Goal: Transaction & Acquisition: Book appointment/travel/reservation

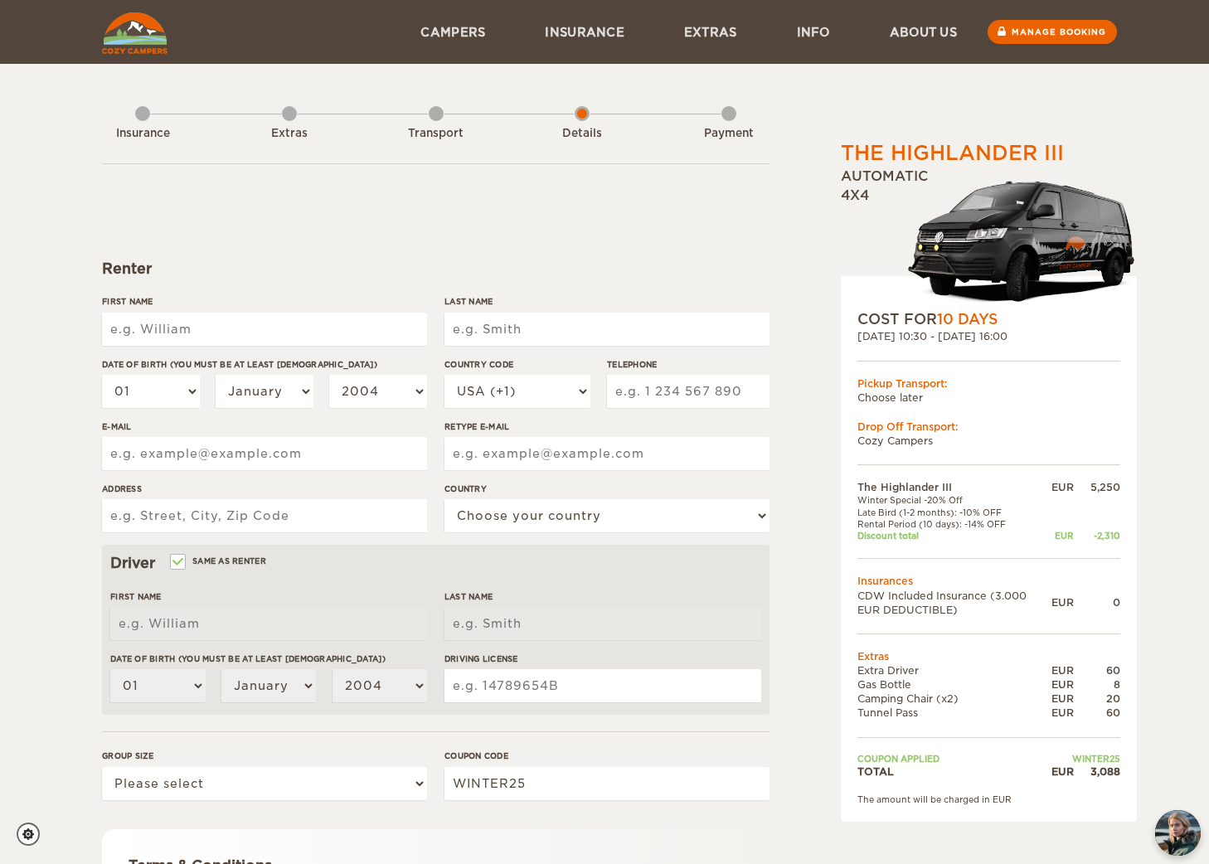
scroll to position [215, 0]
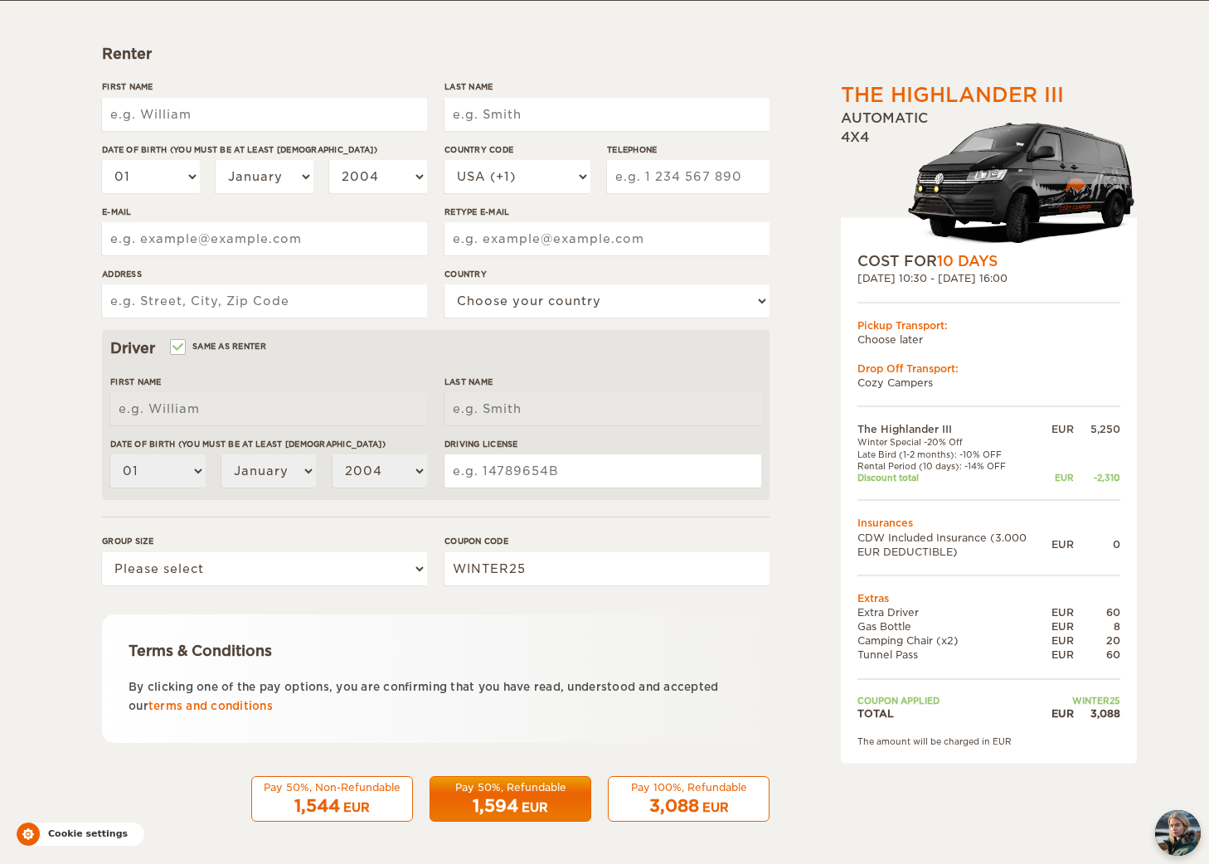
click at [31, 831] on icon "Cookie settings" at bounding box center [28, 834] width 12 height 12
checkbox input "true"
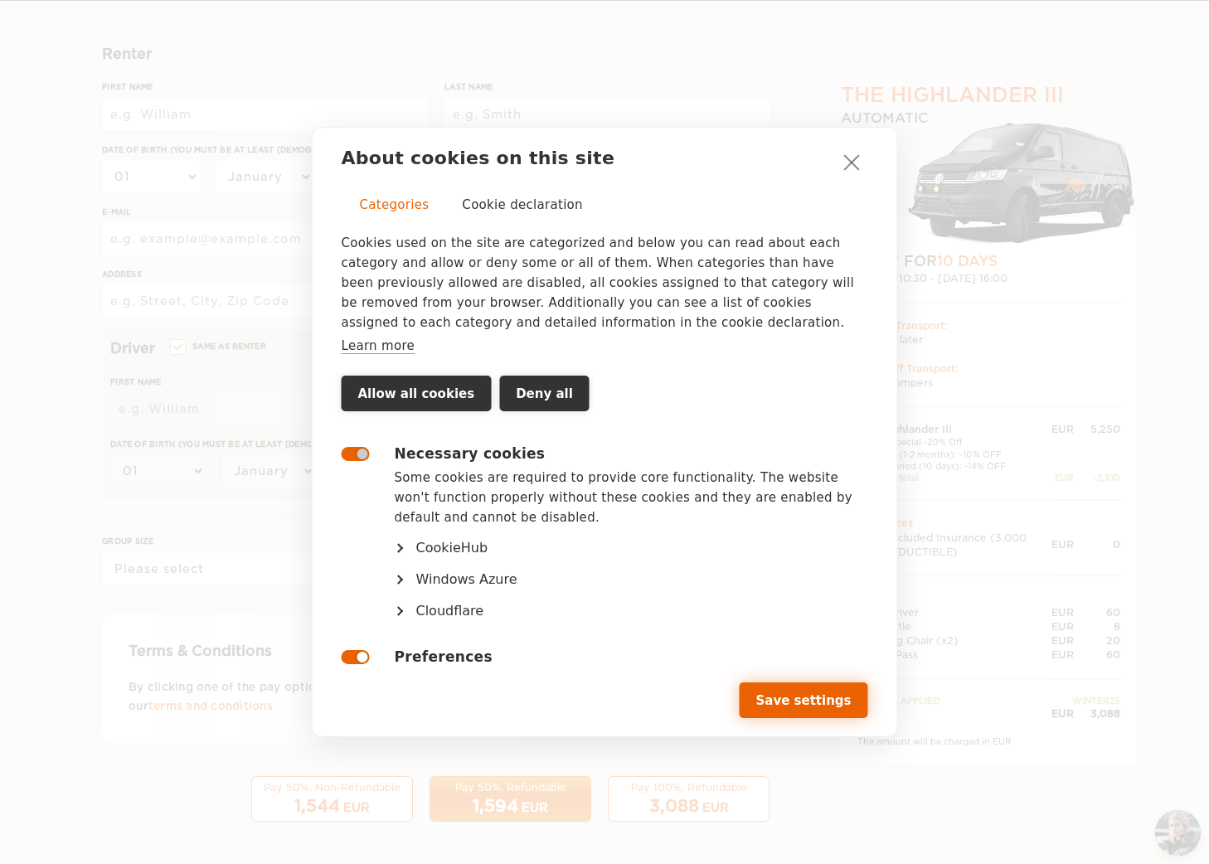
click at [840, 690] on button "Save settings" at bounding box center [803, 700] width 128 height 36
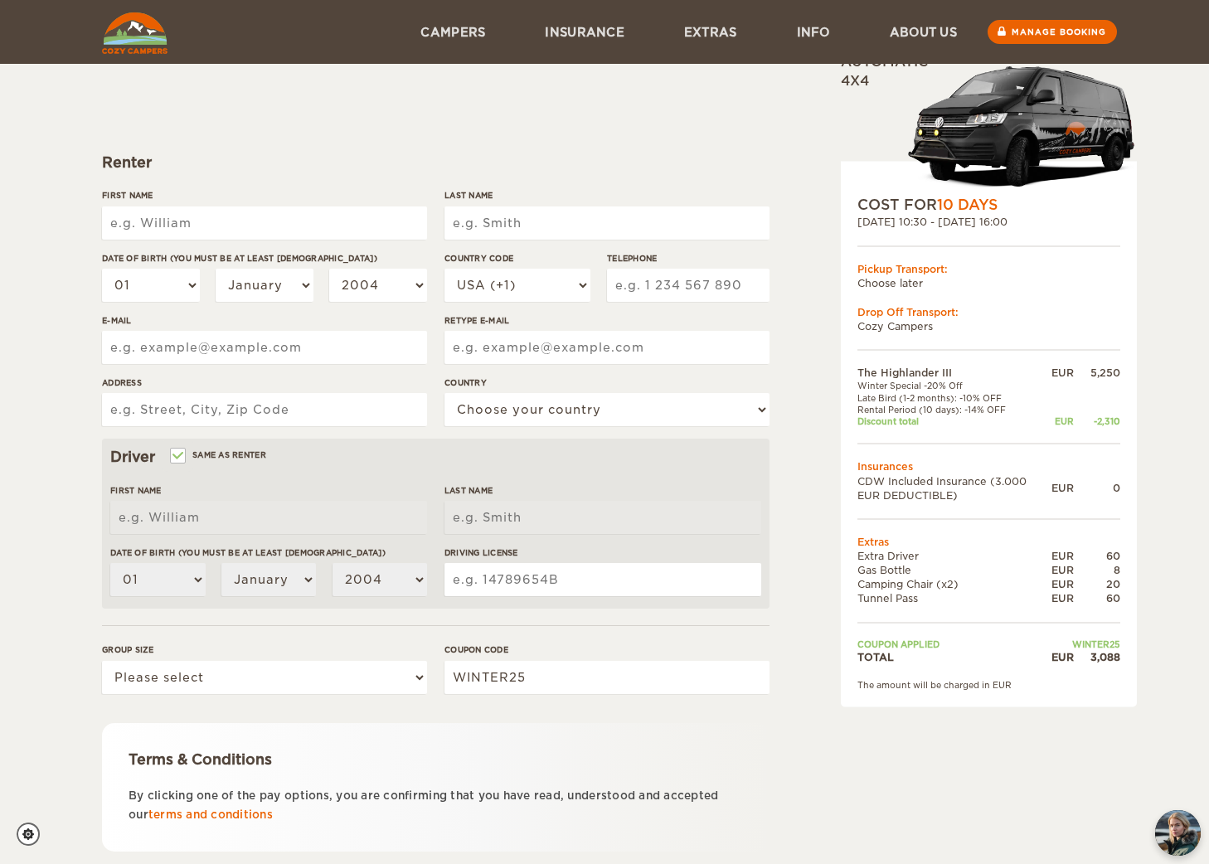
scroll to position [0, 0]
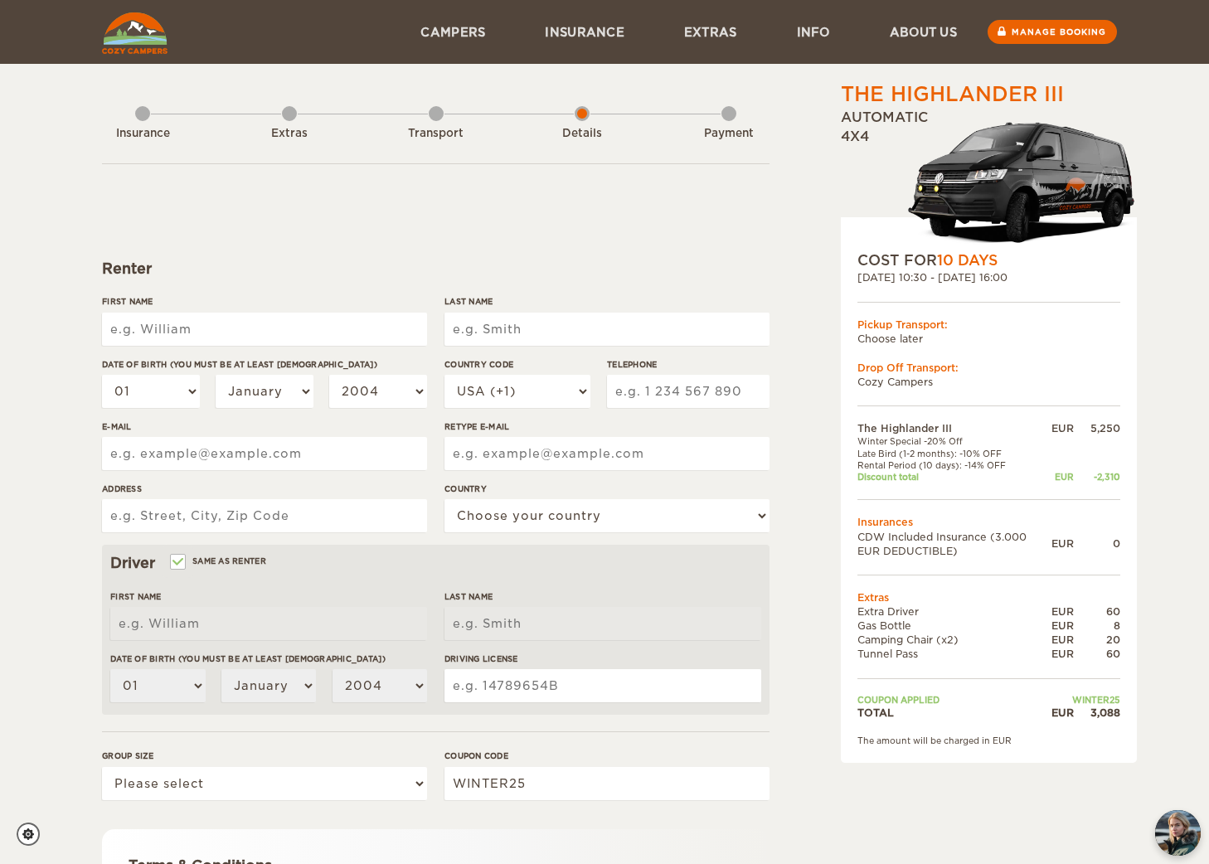
click at [1104, 709] on div "3,088" at bounding box center [1097, 712] width 46 height 14
copy div "3,088"
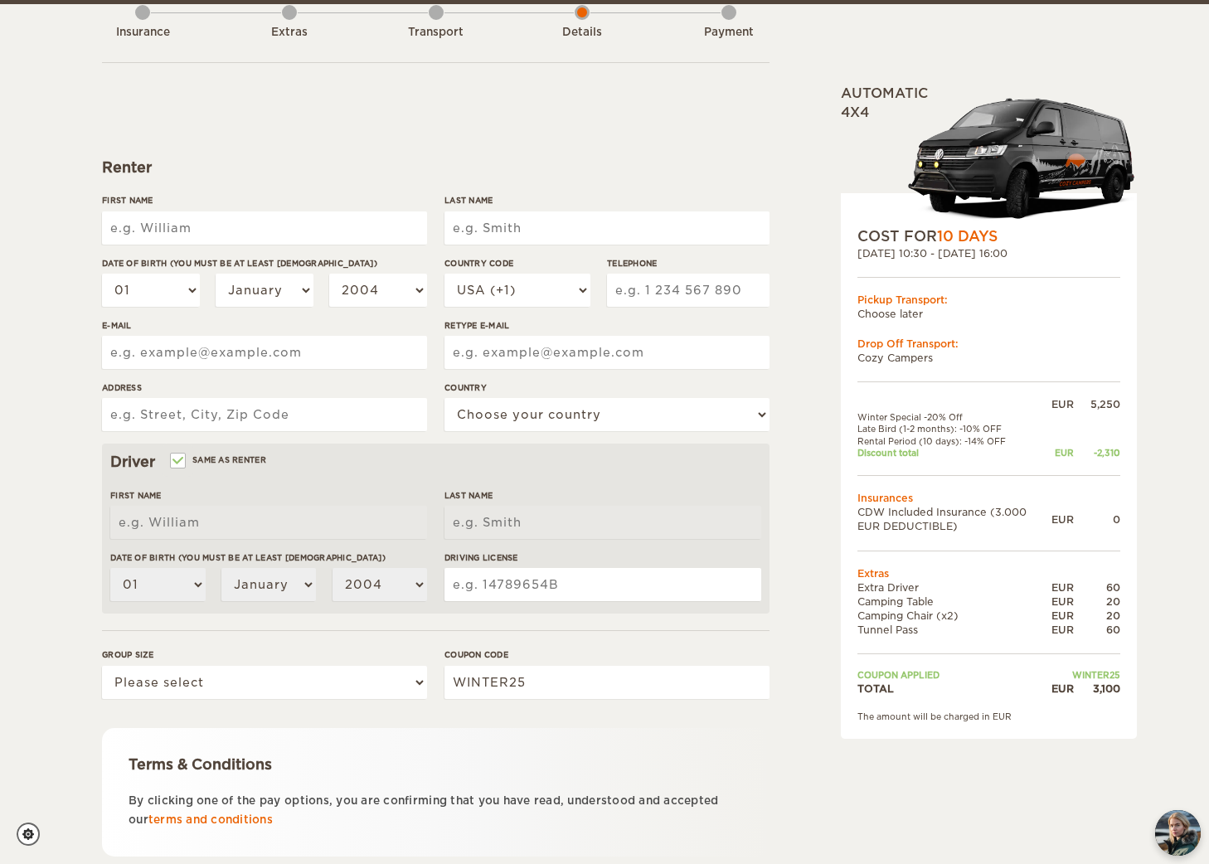
scroll to position [105, 0]
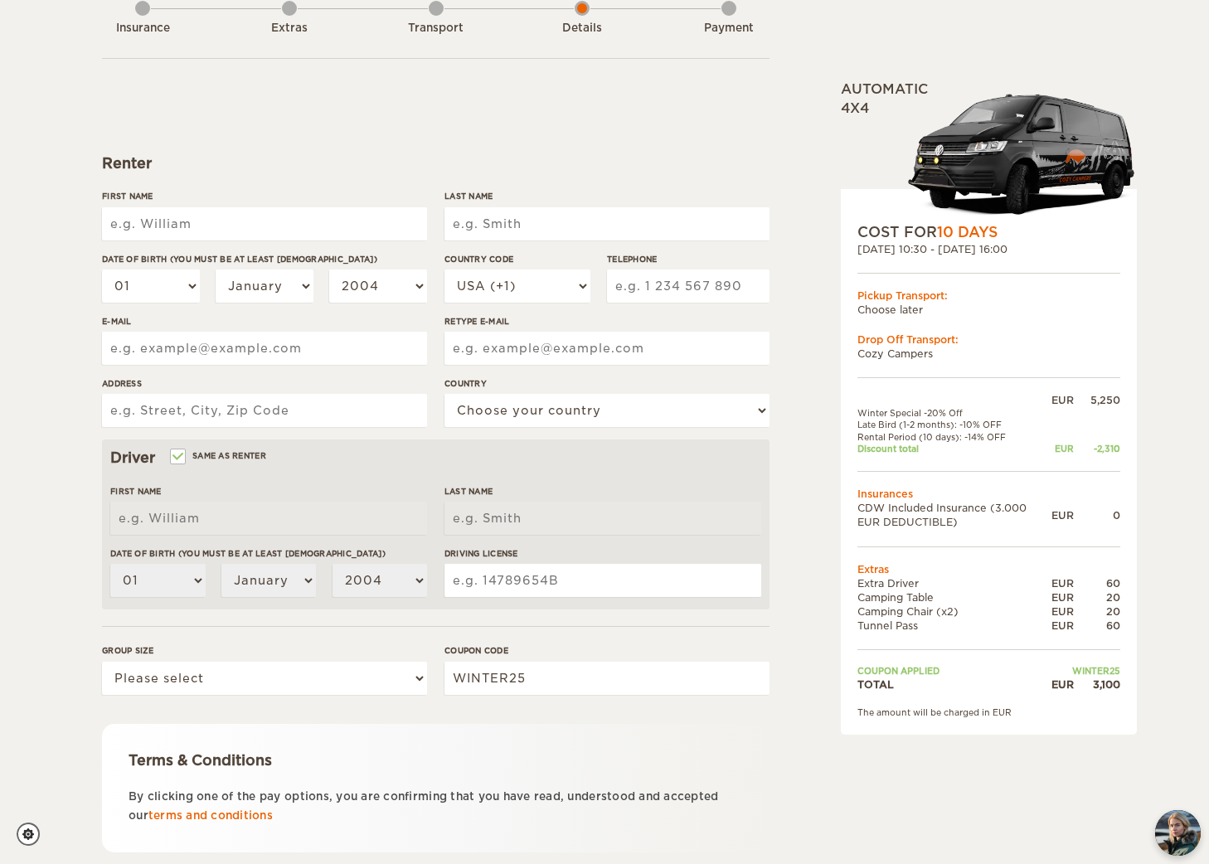
click at [972, 677] on td "TOTAL" at bounding box center [954, 684] width 194 height 14
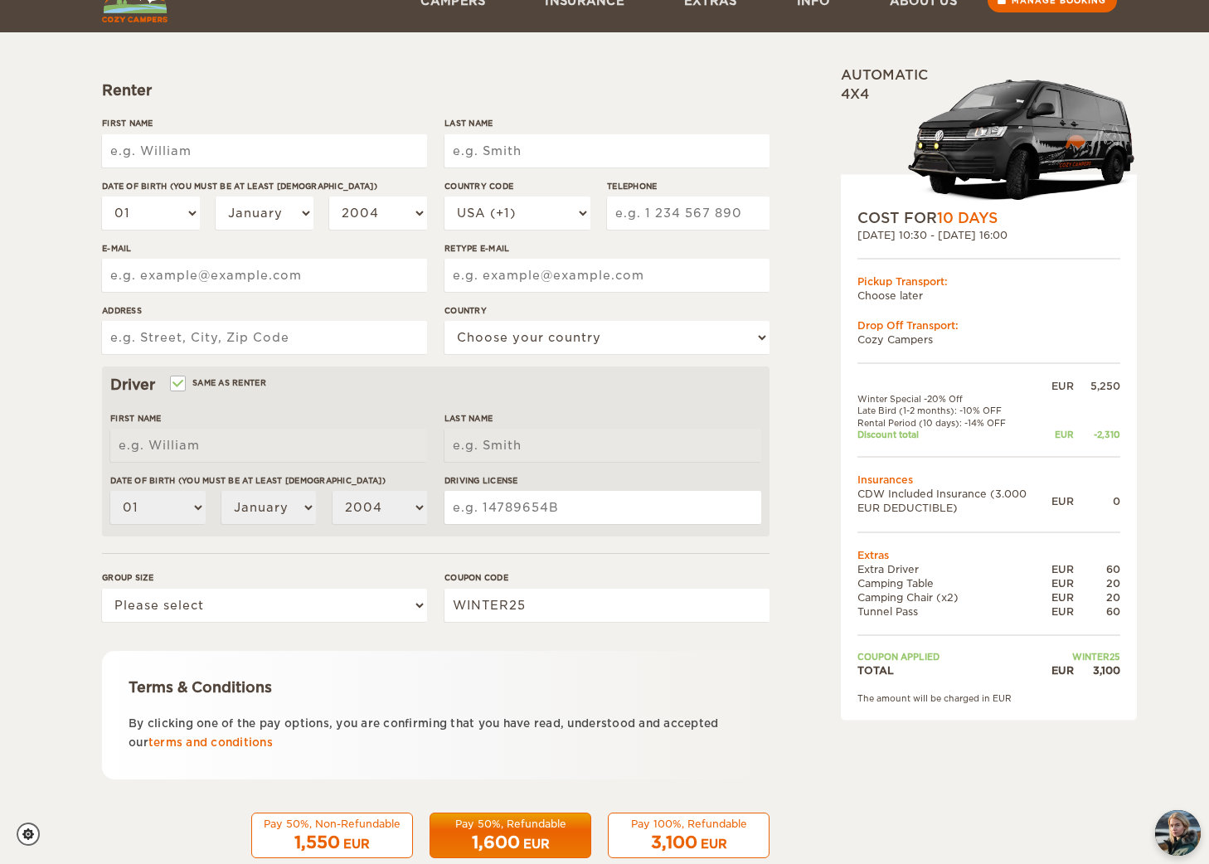
scroll to position [0, 0]
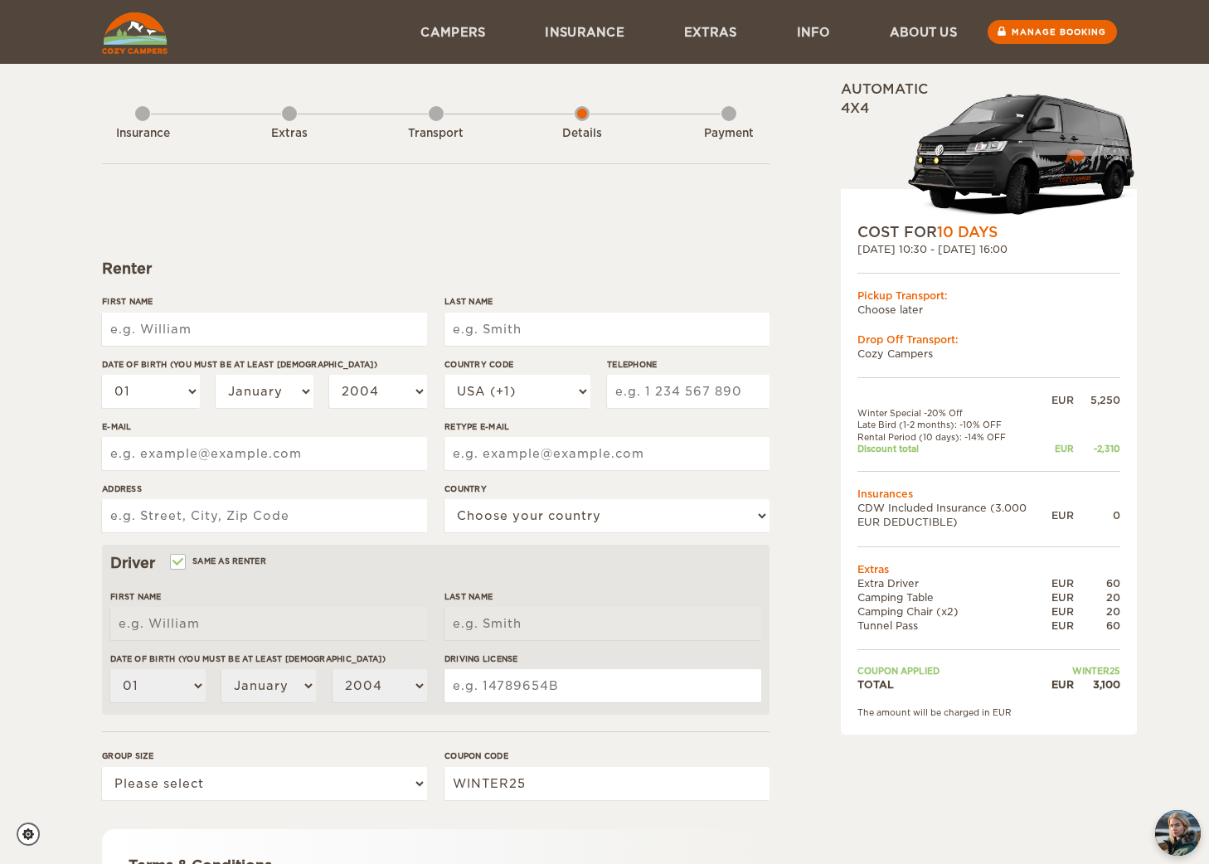
click at [146, 27] on img at bounding box center [134, 32] width 65 height 41
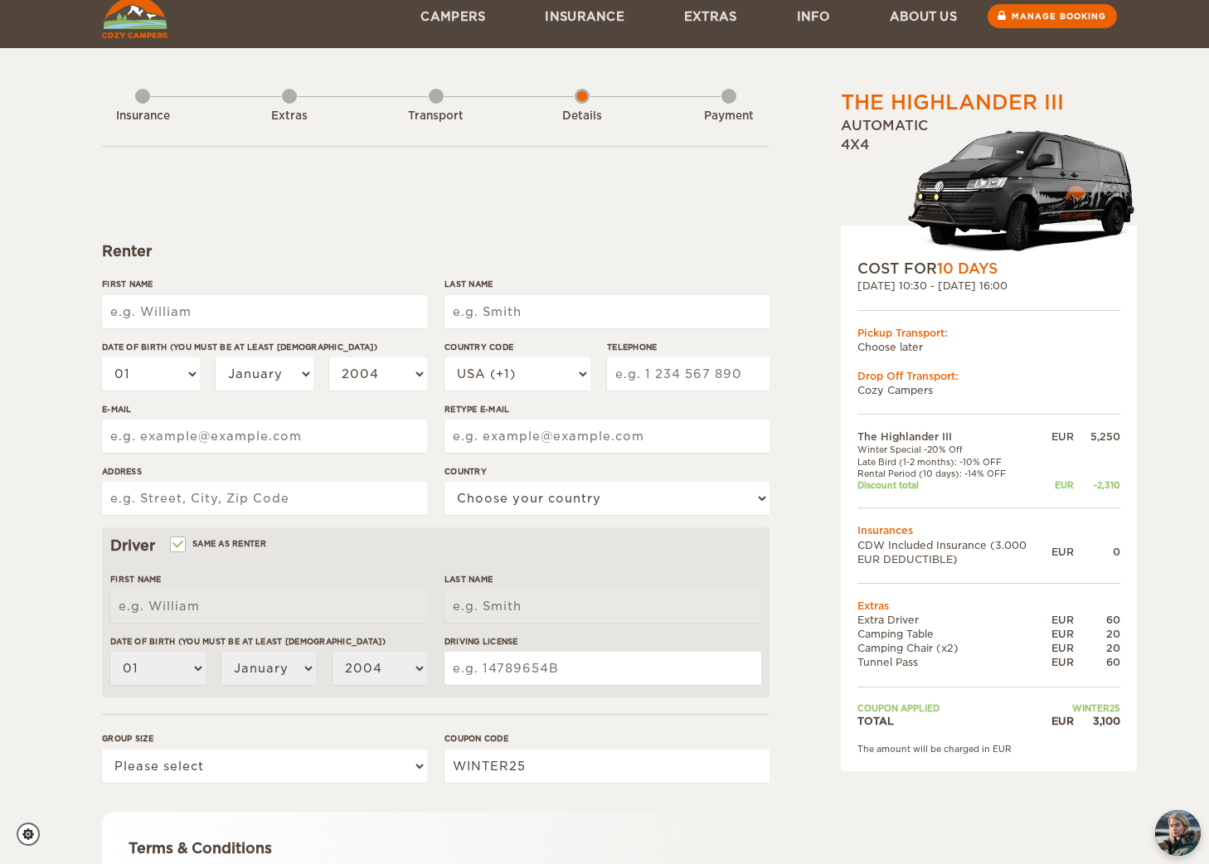
scroll to position [26, 0]
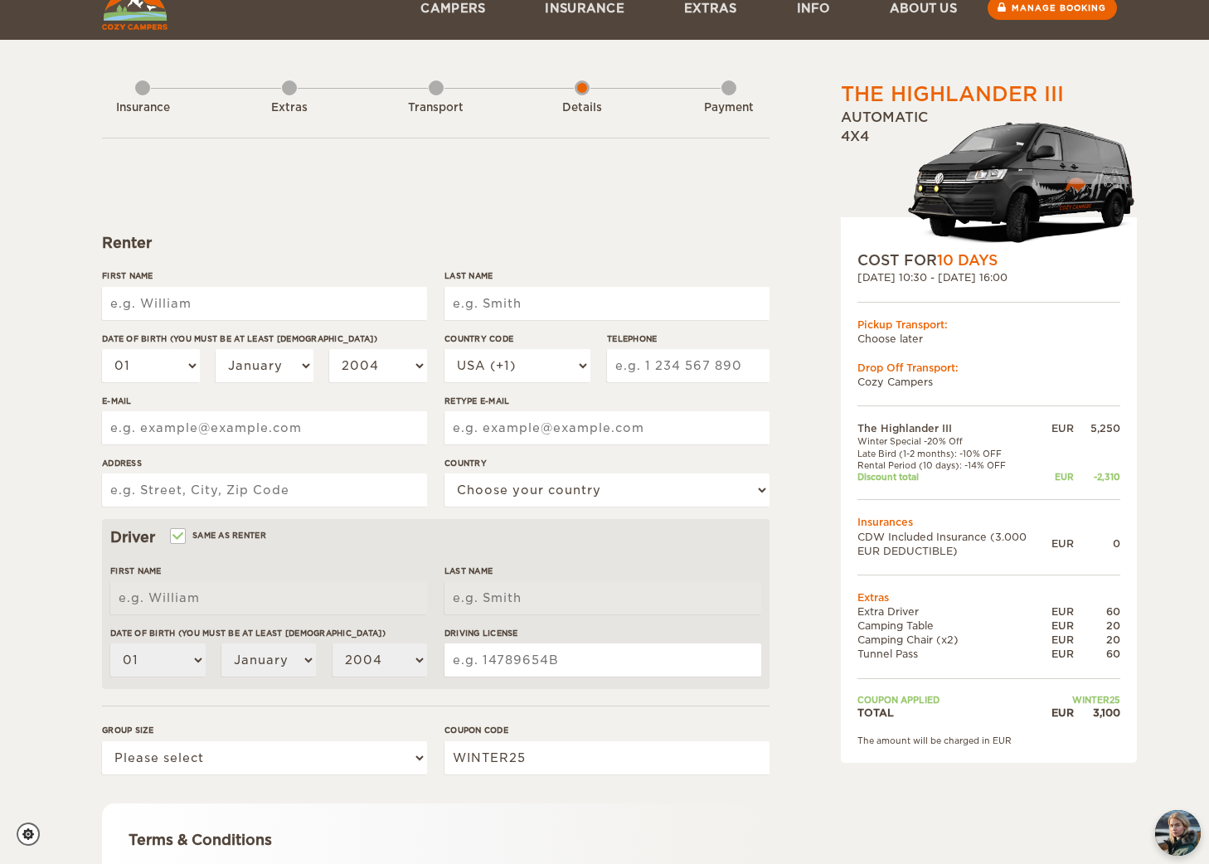
click at [312, 293] on input "First Name" at bounding box center [264, 303] width 325 height 33
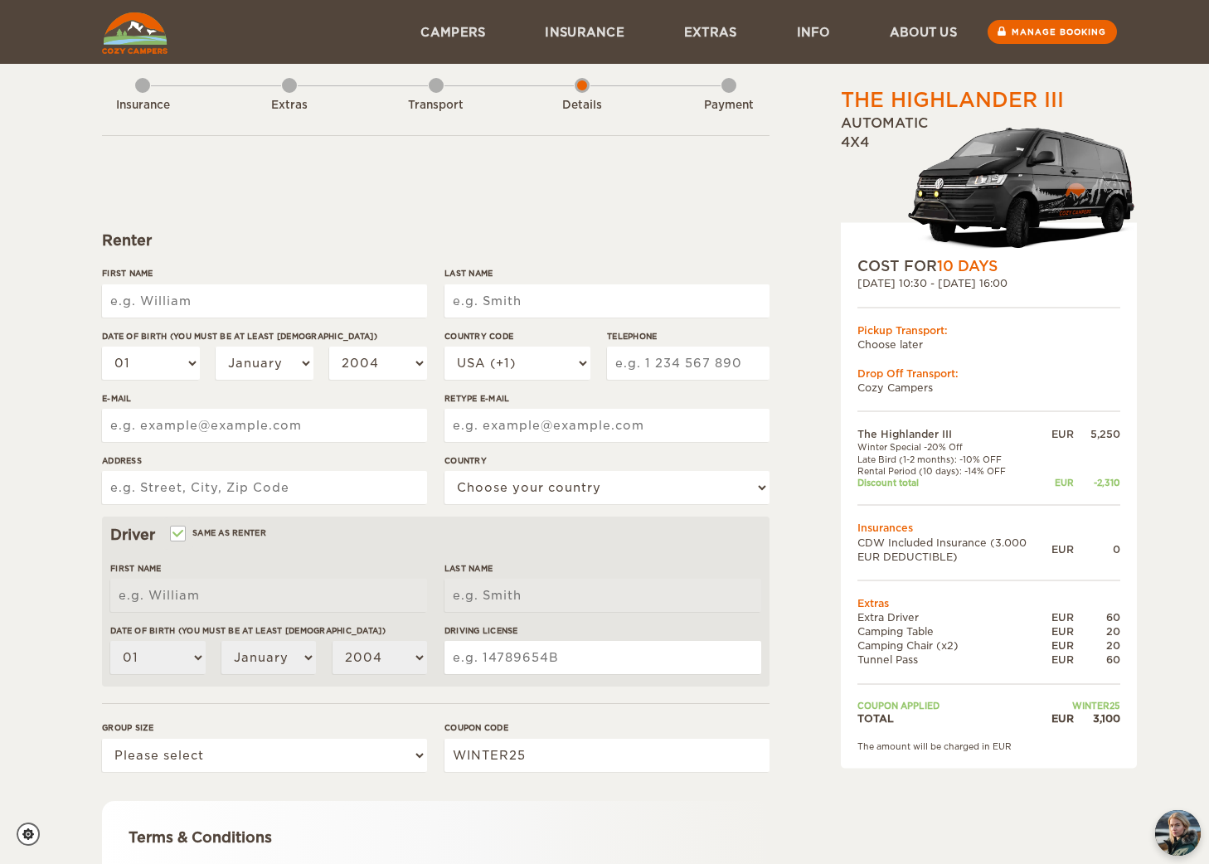
scroll to position [27, 0]
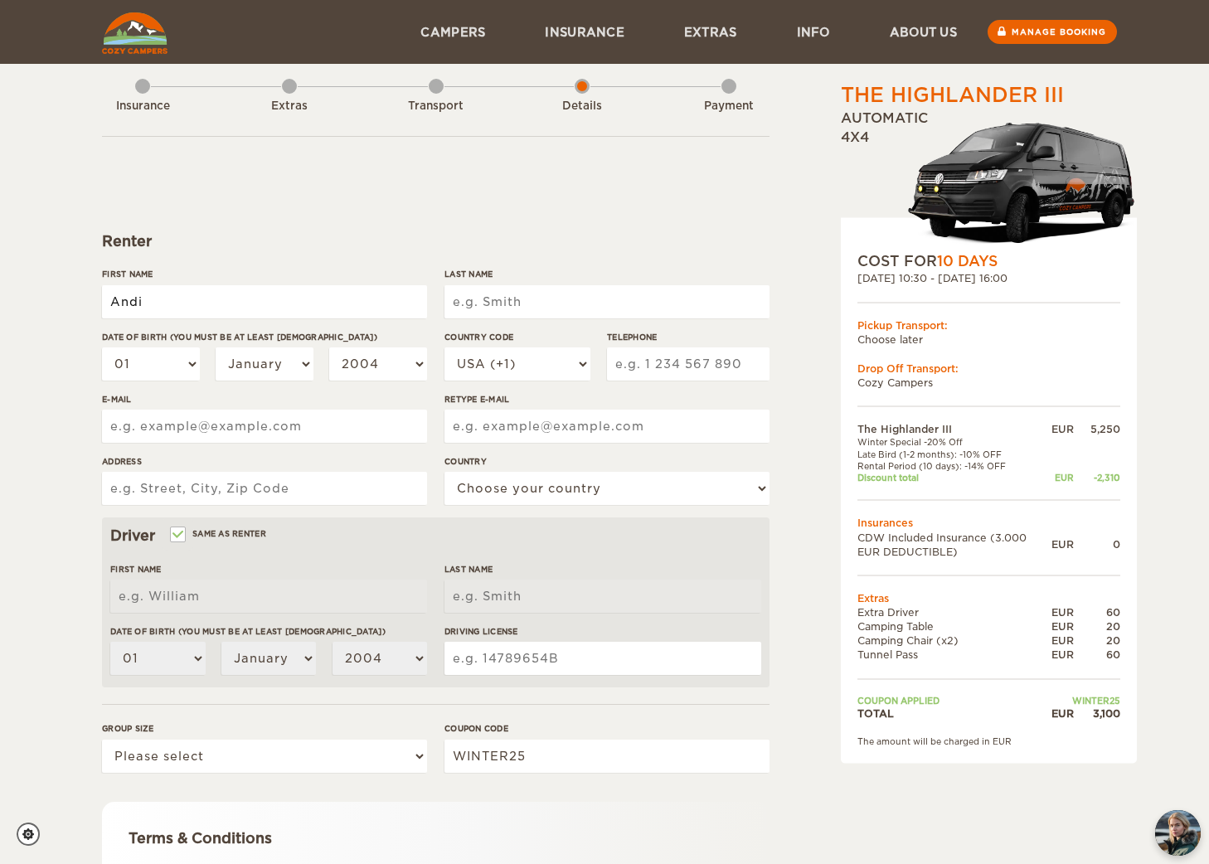
type input "Andi"
type input "Gashi"
select select "10"
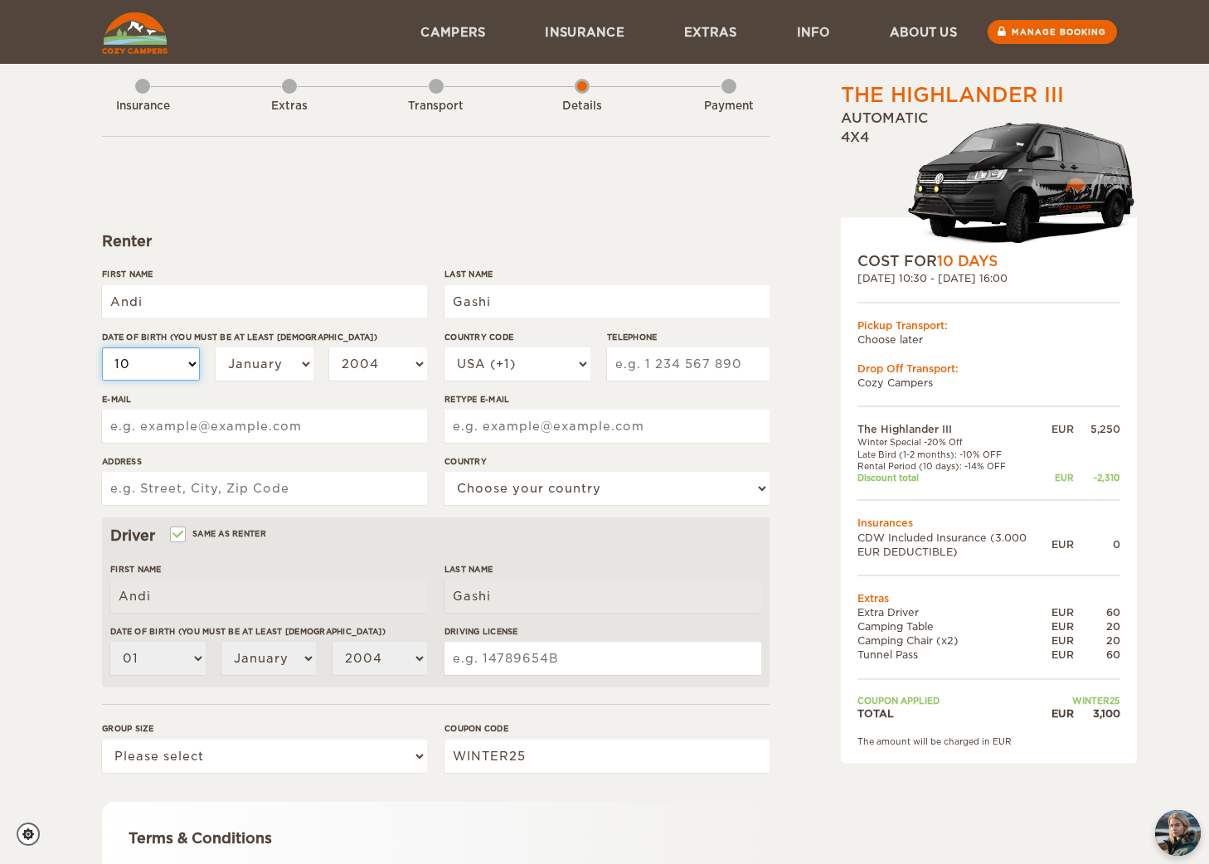
select select "10"
select select "12"
click at [294, 367] on select "January February March April May June July August September October November De…" at bounding box center [265, 363] width 98 height 33
select select "04"
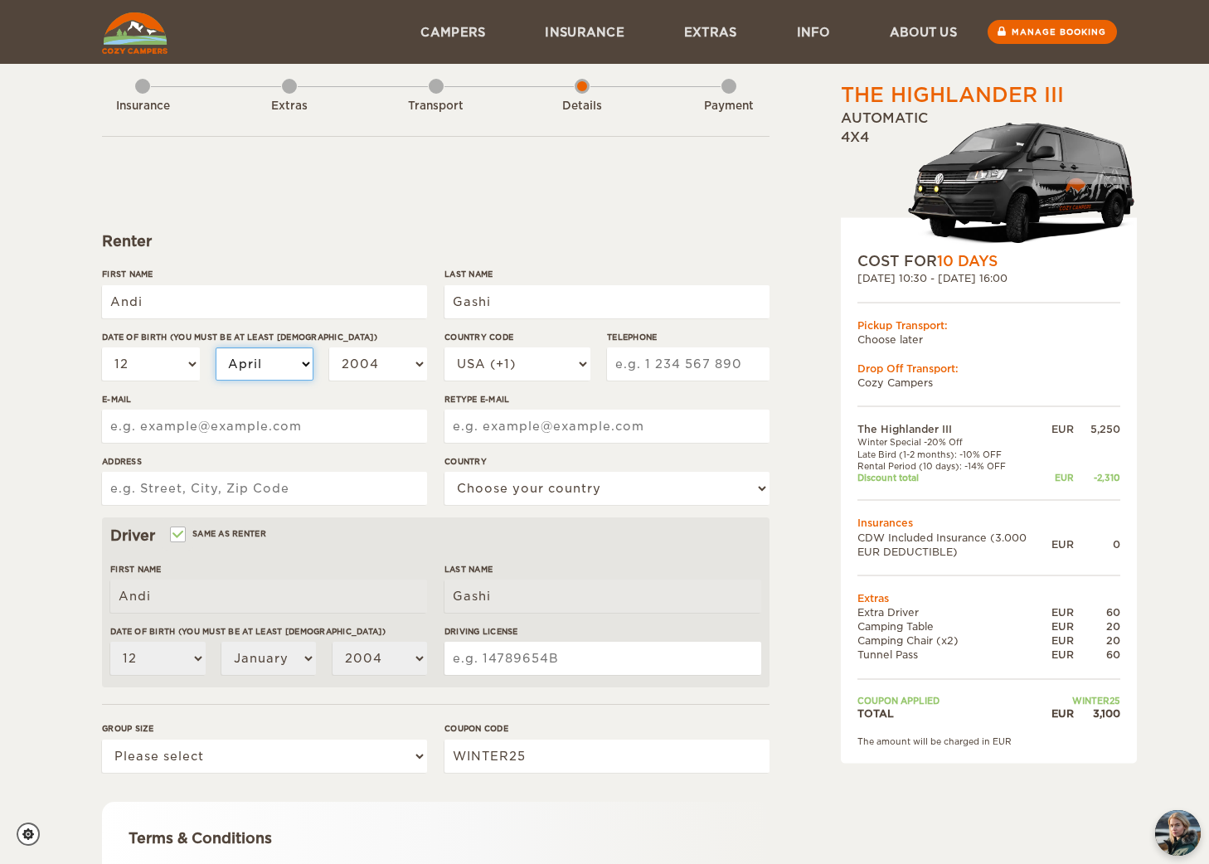
click at [216, 347] on select "January February March April May June July August September October November De…" at bounding box center [265, 363] width 98 height 33
select select "04"
click at [400, 371] on select "2004 2003 2002 2001 2000 1999 1998 1997 1996 1995 1994 1993 1992 1991 1990 1989…" at bounding box center [378, 363] width 98 height 33
select select "1998"
click at [329, 347] on select "2004 2003 2002 2001 2000 1999 1998 1997 1996 1995 1994 1993 1992 1991 1990 1989…" at bounding box center [378, 363] width 98 height 33
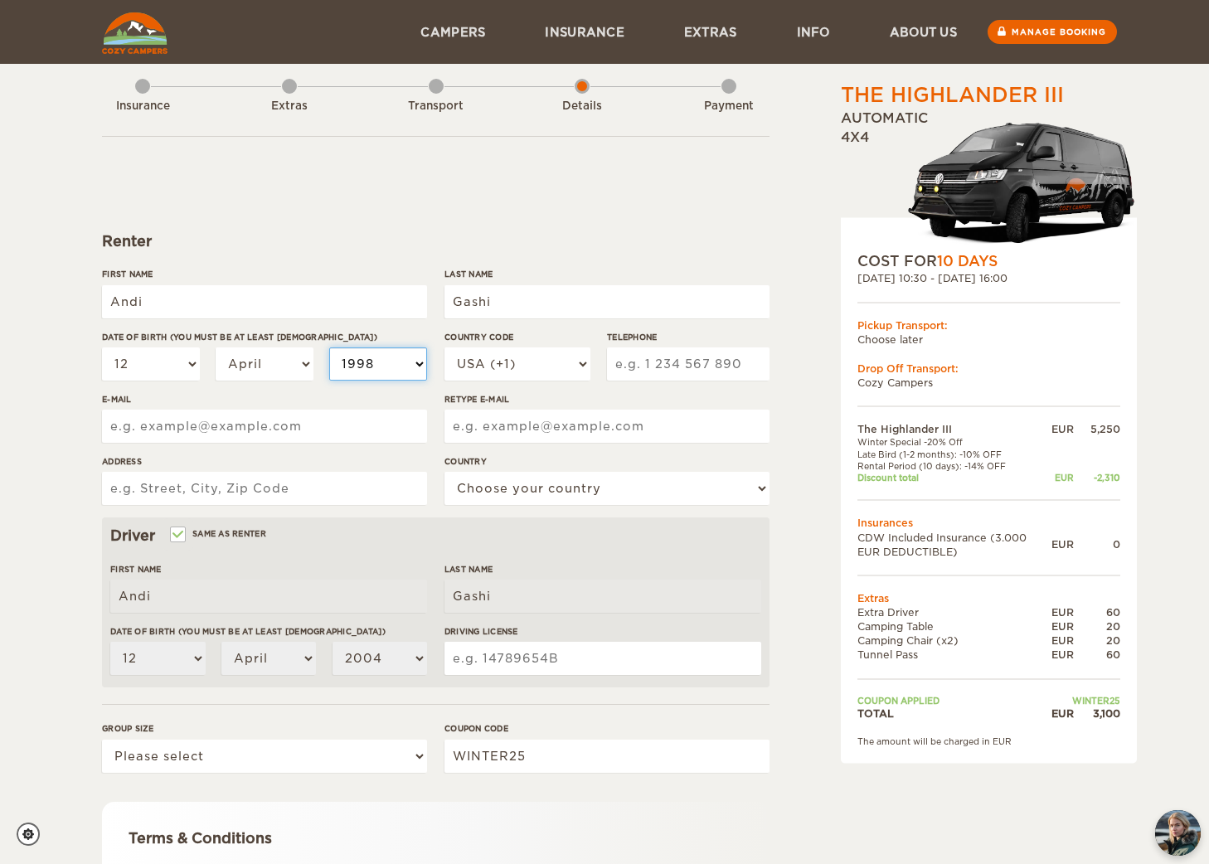
select select "1998"
click at [506, 342] on label"] "Country Code" at bounding box center [517, 337] width 146 height 12
click at [506, 347] on select "USA (+1) UK (+44) Germany (+49) Algeria (+213) Andorra (+376) Angola (+244) Ang…" at bounding box center [517, 363] width 146 height 33
click at [507, 367] on select "USA (+1) UK (+44) Germany (+49) Algeria (+213) Andorra (+376) Angola (+244) Ang…" at bounding box center [517, 363] width 146 height 33
select select "41"
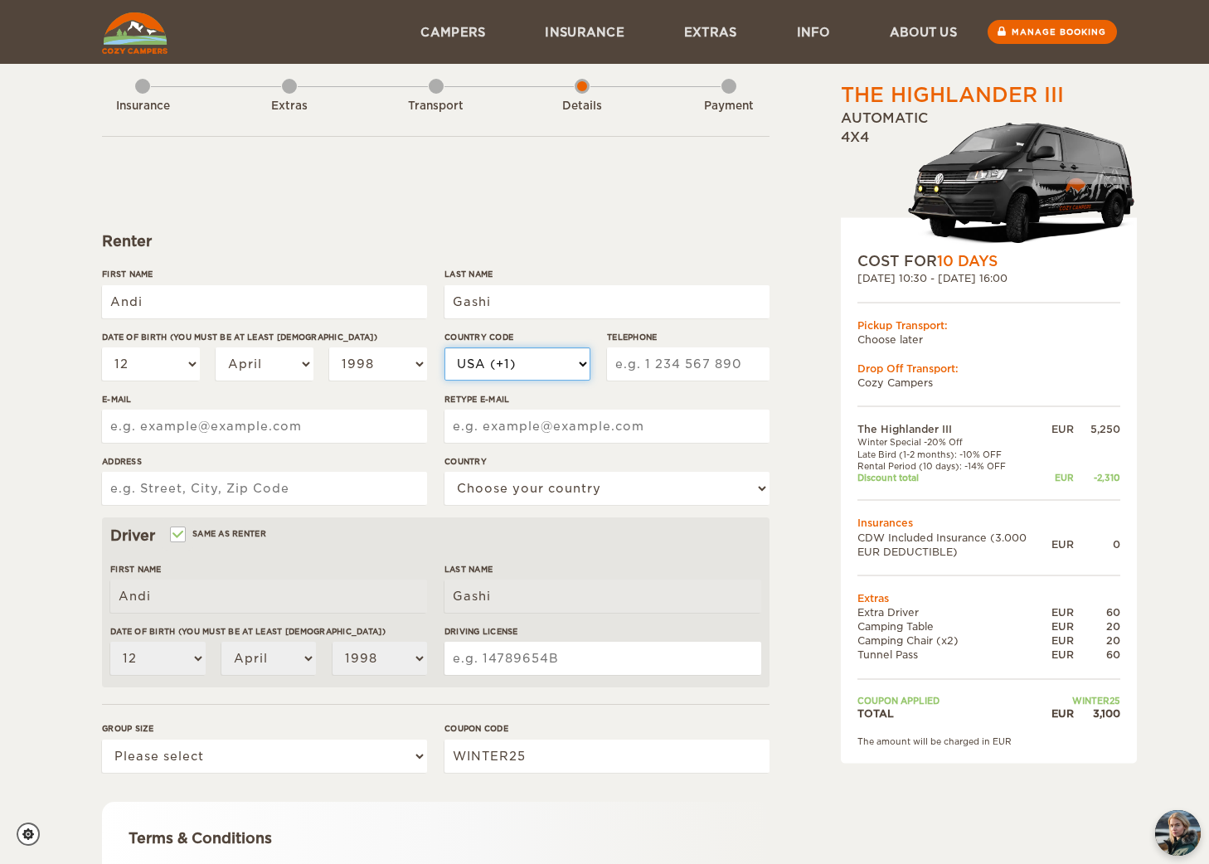
click at [444, 347] on select "USA (+1) UK (+44) Germany (+49) Algeria (+213) Andorra (+376) Angola (+244) Ang…" at bounding box center [517, 363] width 146 height 33
click at [641, 371] on input "Telephone" at bounding box center [688, 363] width 162 height 33
type input "791757762"
click at [320, 433] on input "E-mail" at bounding box center [264, 426] width 325 height 33
type input "andigashi@gmail.com"
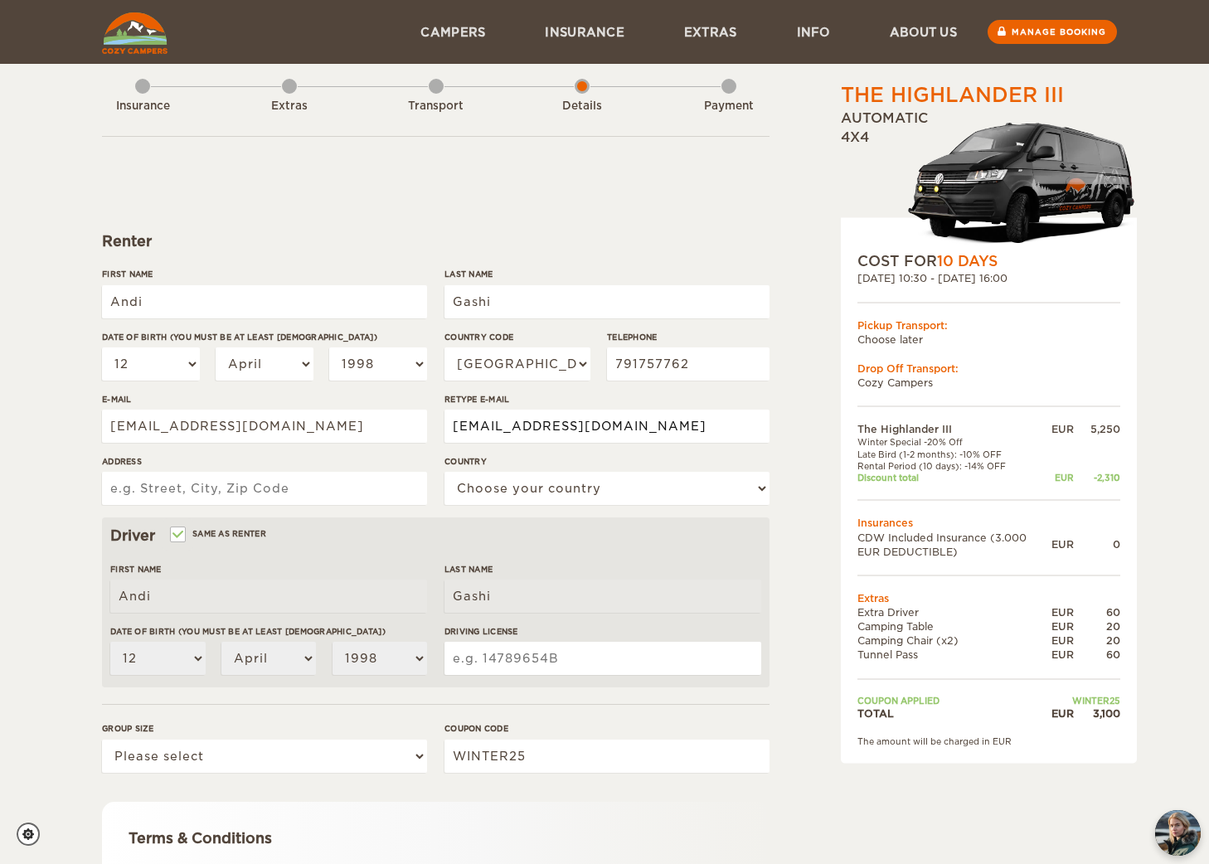
type input "andigashi@gmail.com"
type input "Trislerstrasse 7"
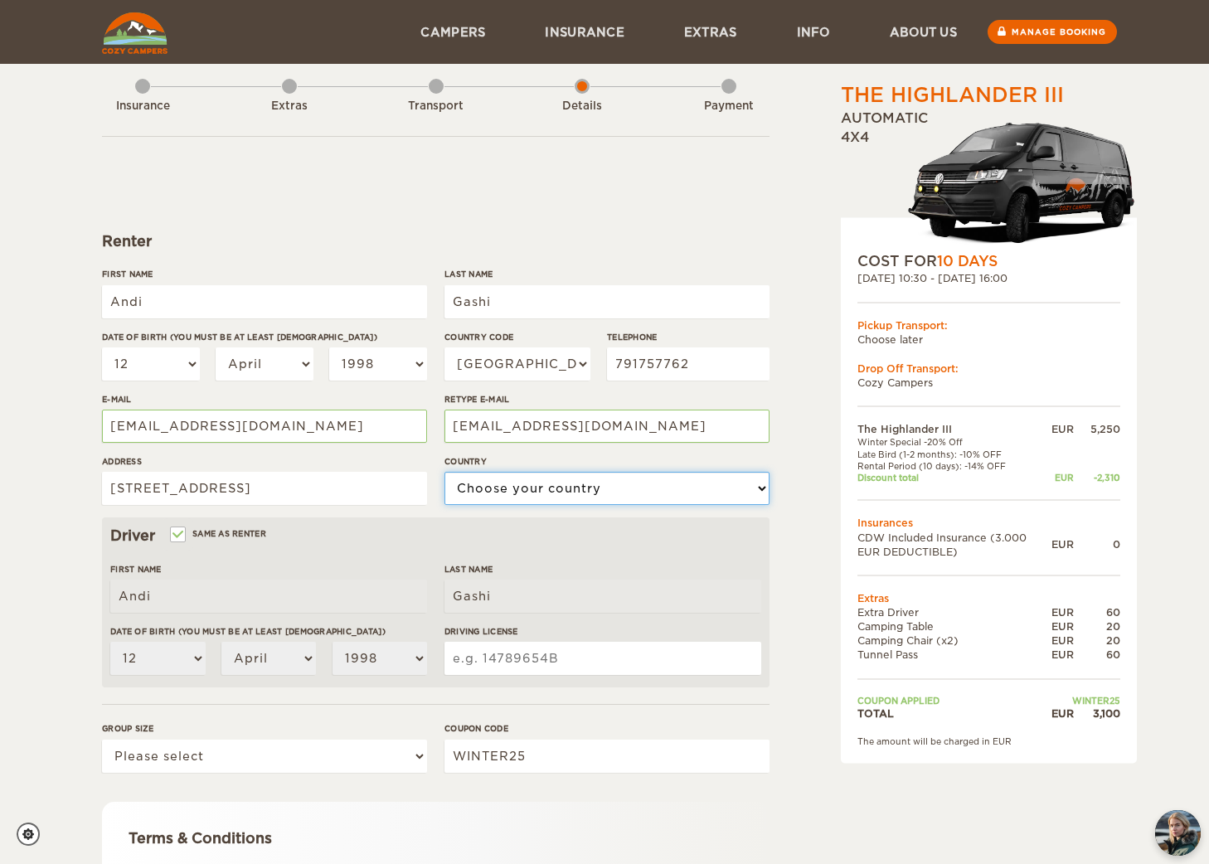
click at [529, 487] on select "Choose your country United States United Kingdom Germany Afghanistan Albania Al…" at bounding box center [606, 488] width 325 height 33
select select "202"
click at [444, 472] on select "Choose your country United States United Kingdom Germany Afghanistan Albania Al…" at bounding box center [606, 488] width 325 height 33
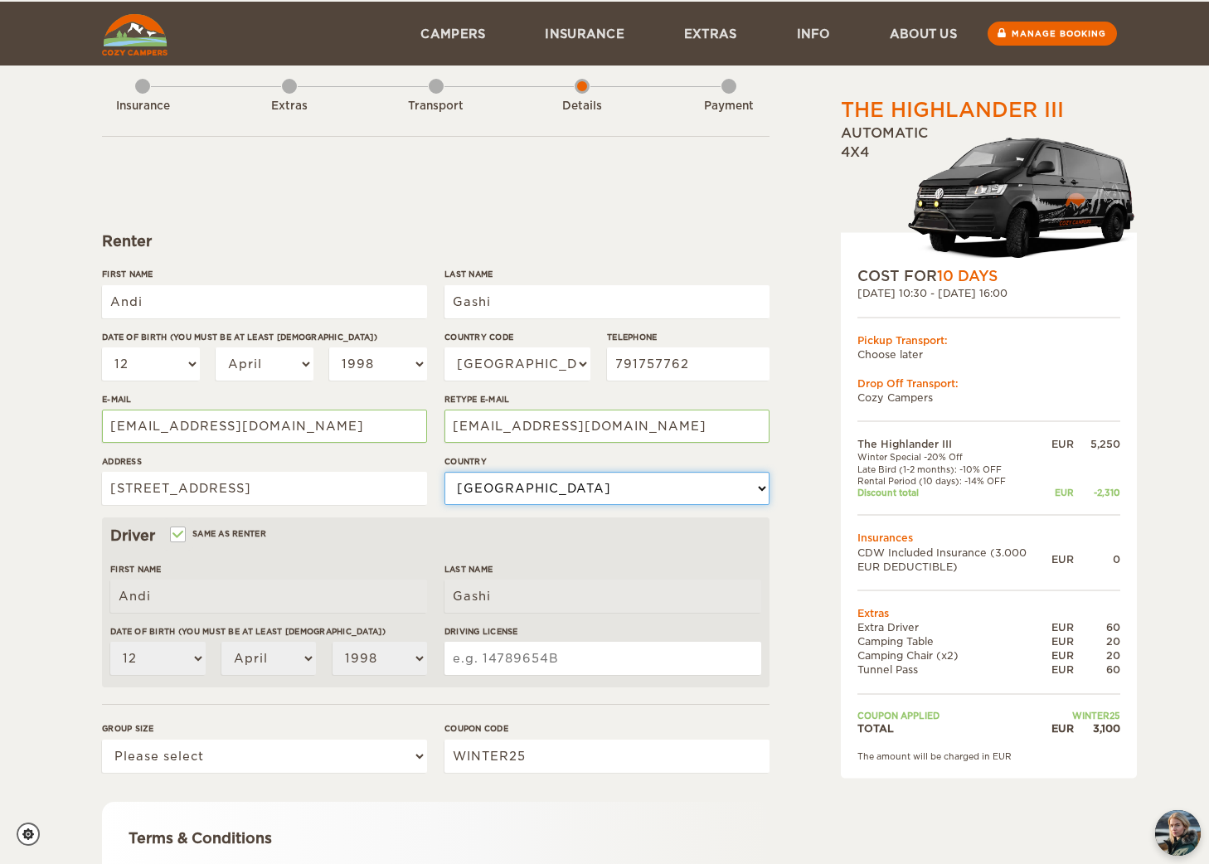
scroll to position [57, 0]
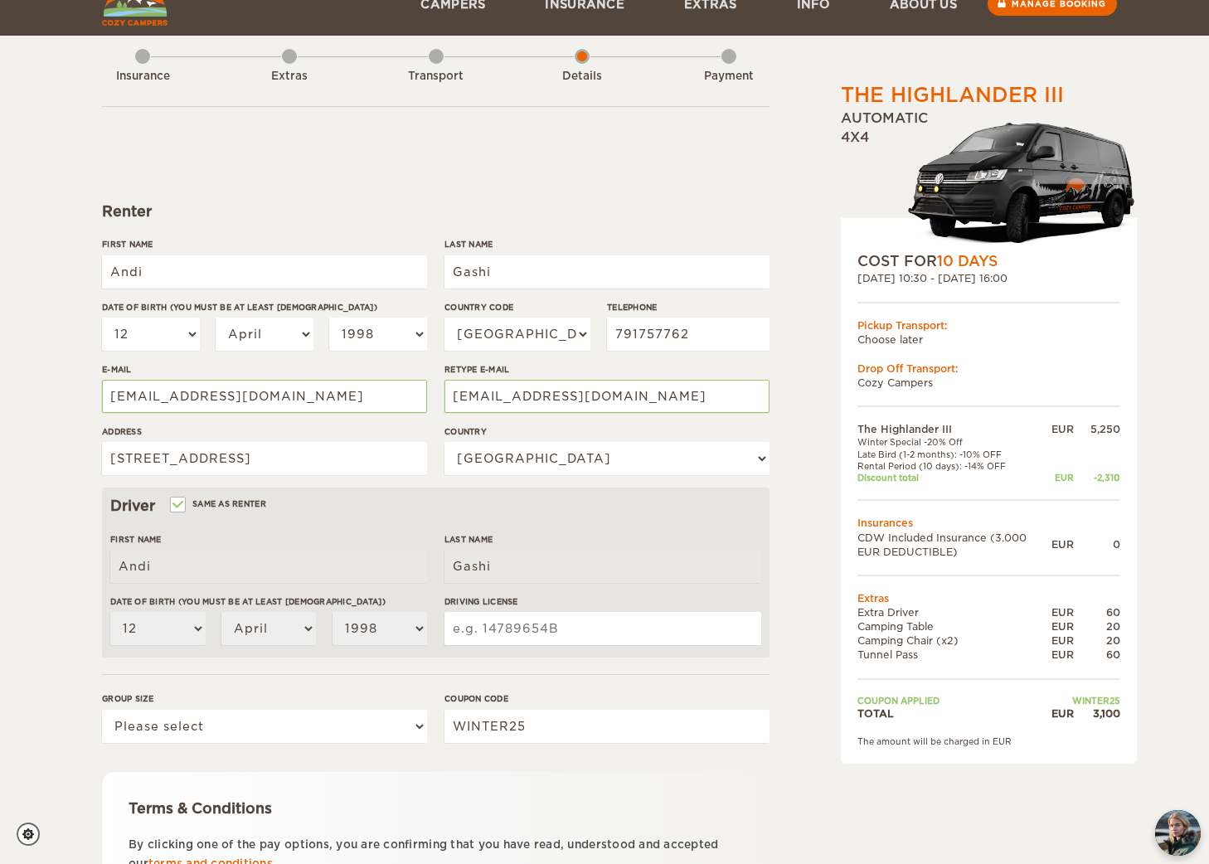
click at [464, 628] on input "Driving License" at bounding box center [602, 628] width 317 height 33
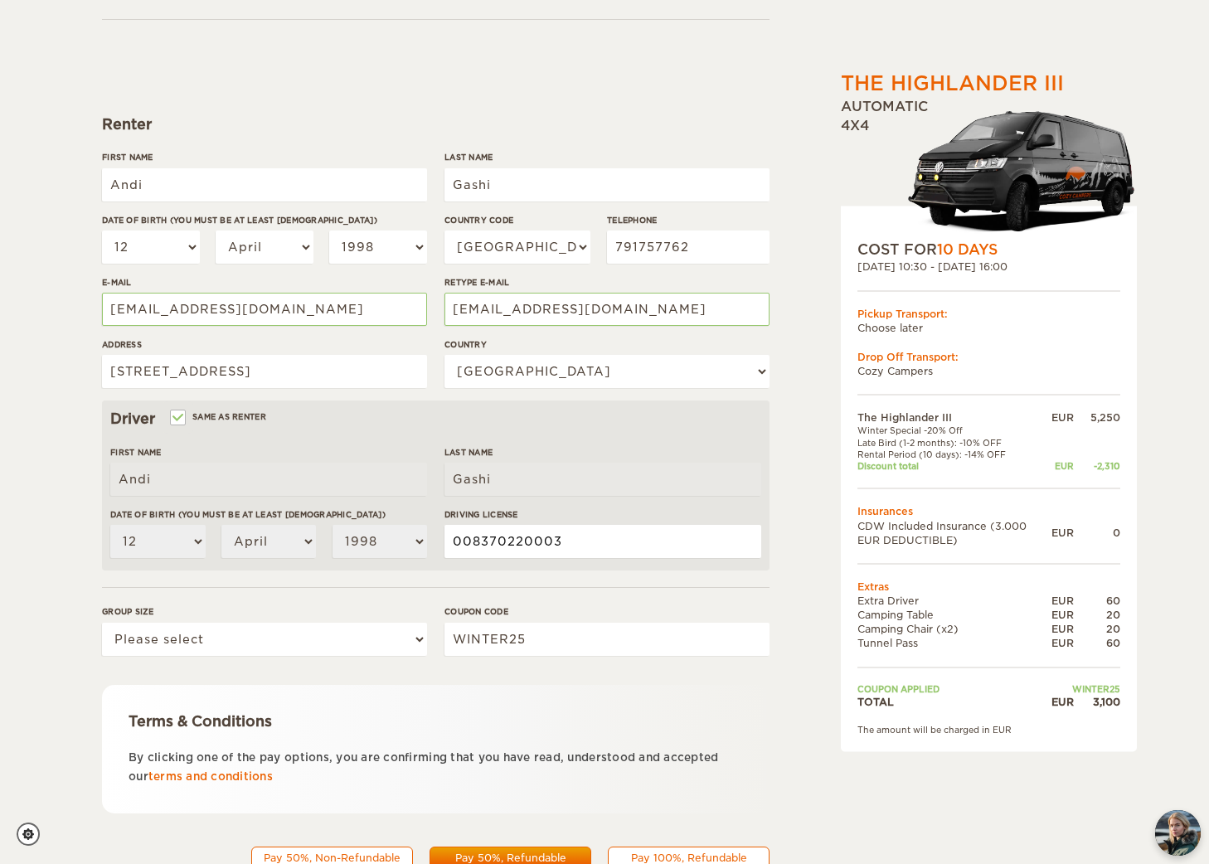
scroll to position [167, 0]
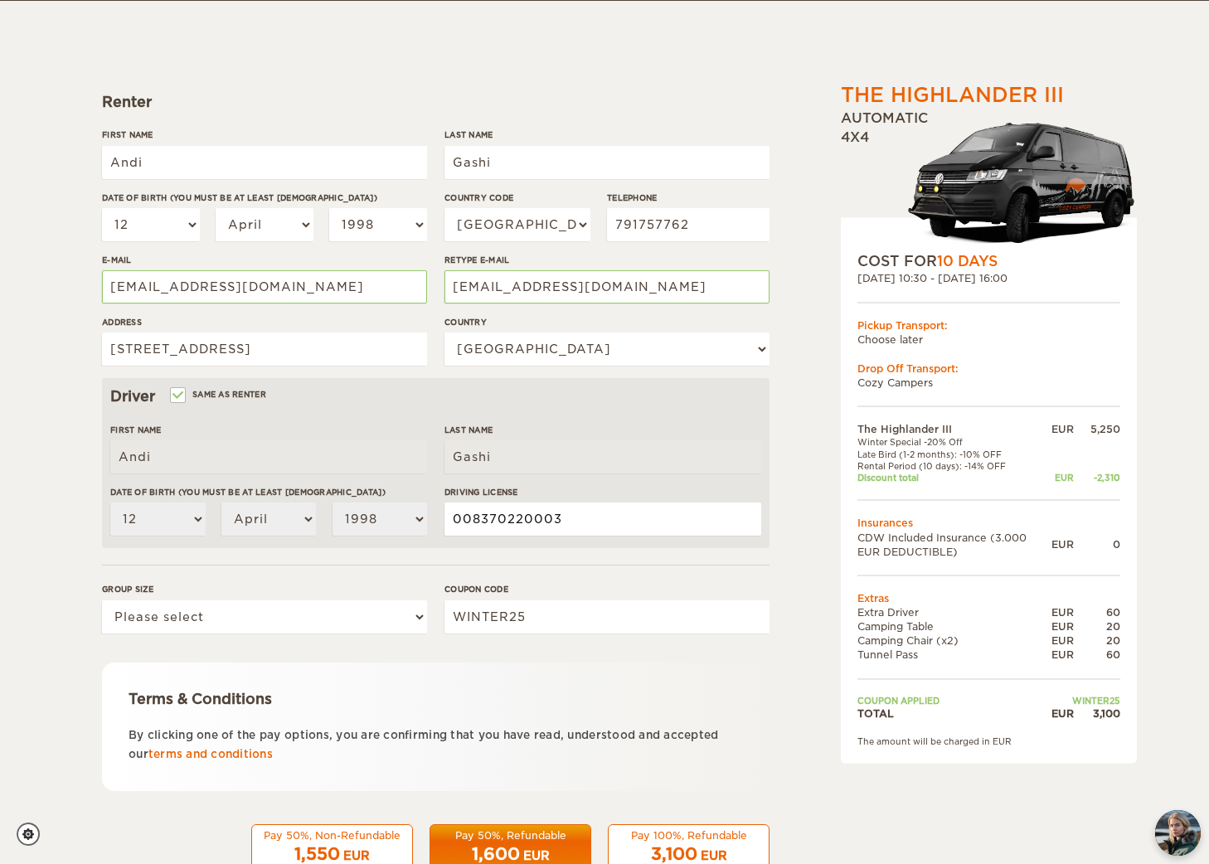
type input "008370220003"
click at [356, 619] on select "Please select 1 2 3" at bounding box center [264, 616] width 325 height 33
select select "2"
click at [102, 600] on select "Please select 1 2 3" at bounding box center [264, 616] width 325 height 33
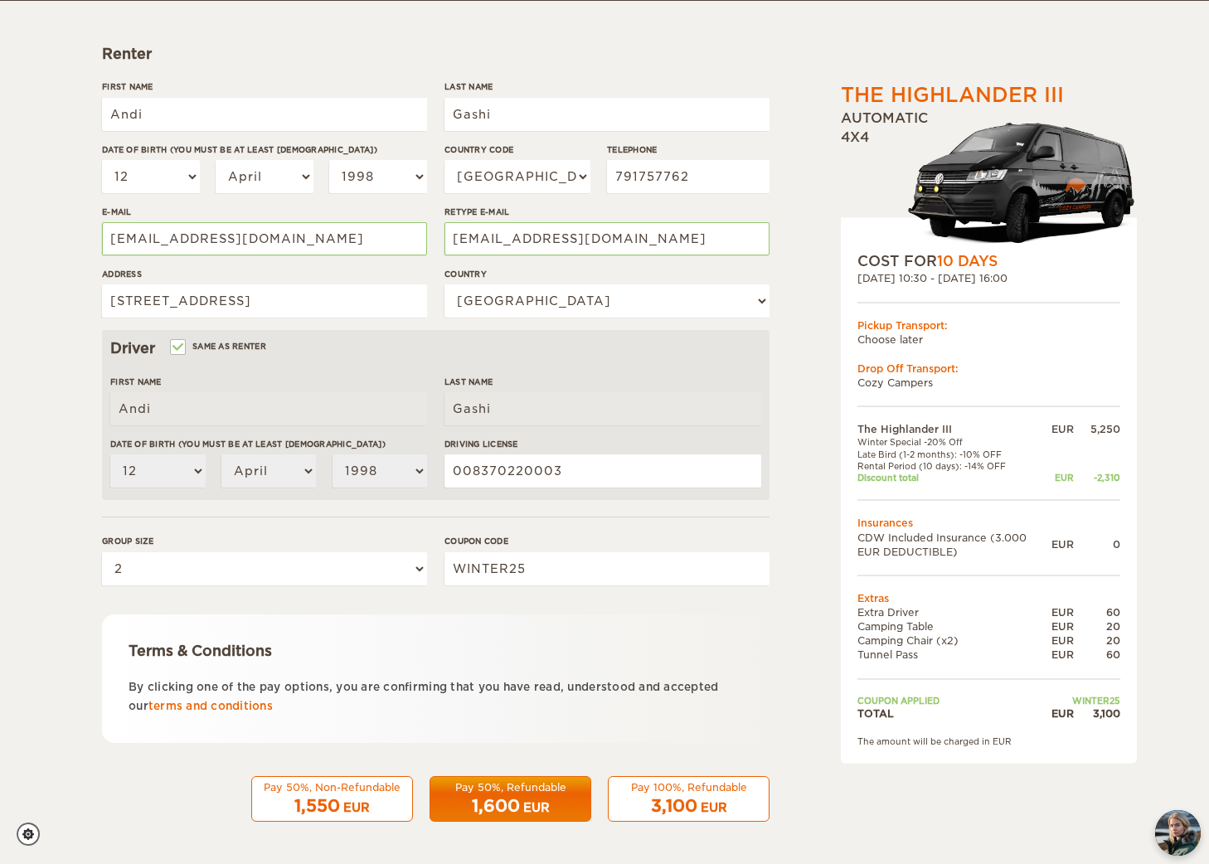
click at [706, 806] on div "EUR" at bounding box center [714, 807] width 27 height 17
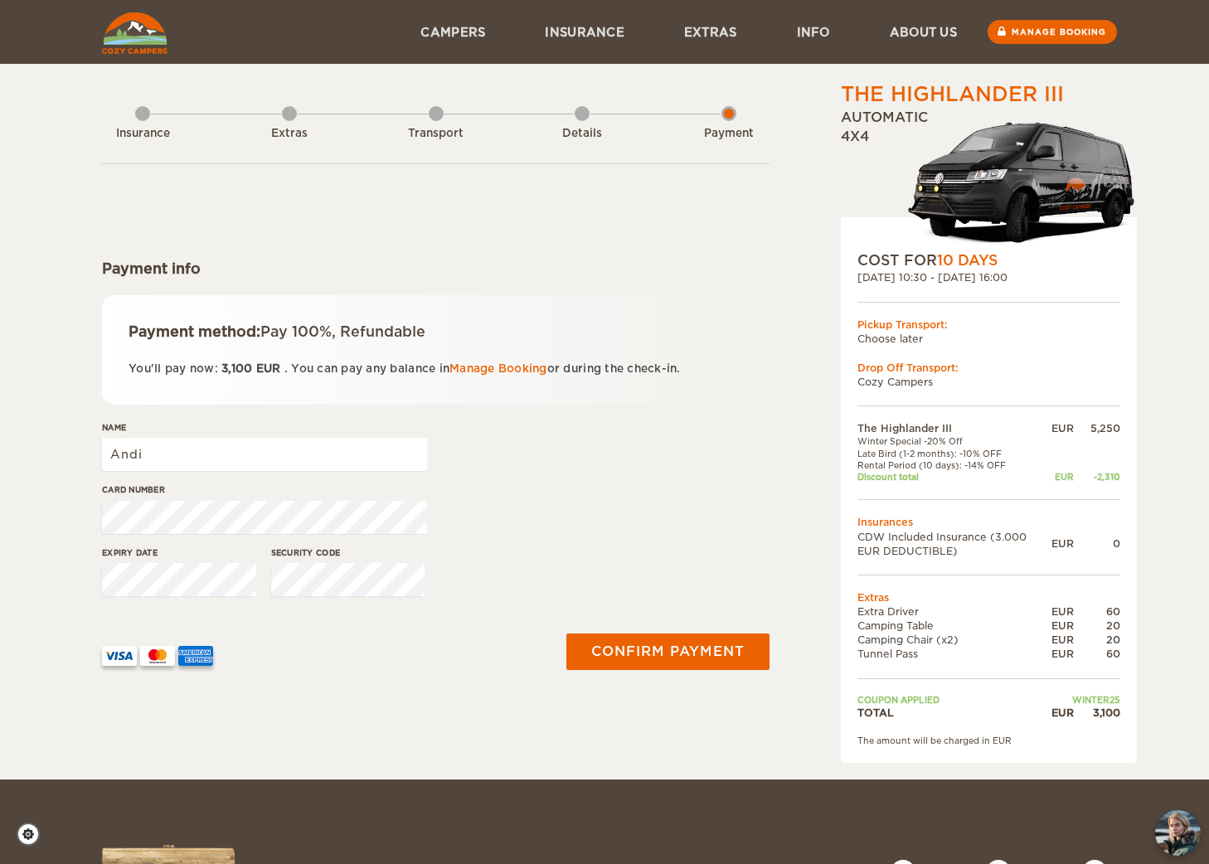
click at [249, 434] on div "Name Andi" at bounding box center [264, 452] width 325 height 62
click at [211, 443] on input "Andi" at bounding box center [264, 454] width 325 height 33
type input "Andi Gashi"
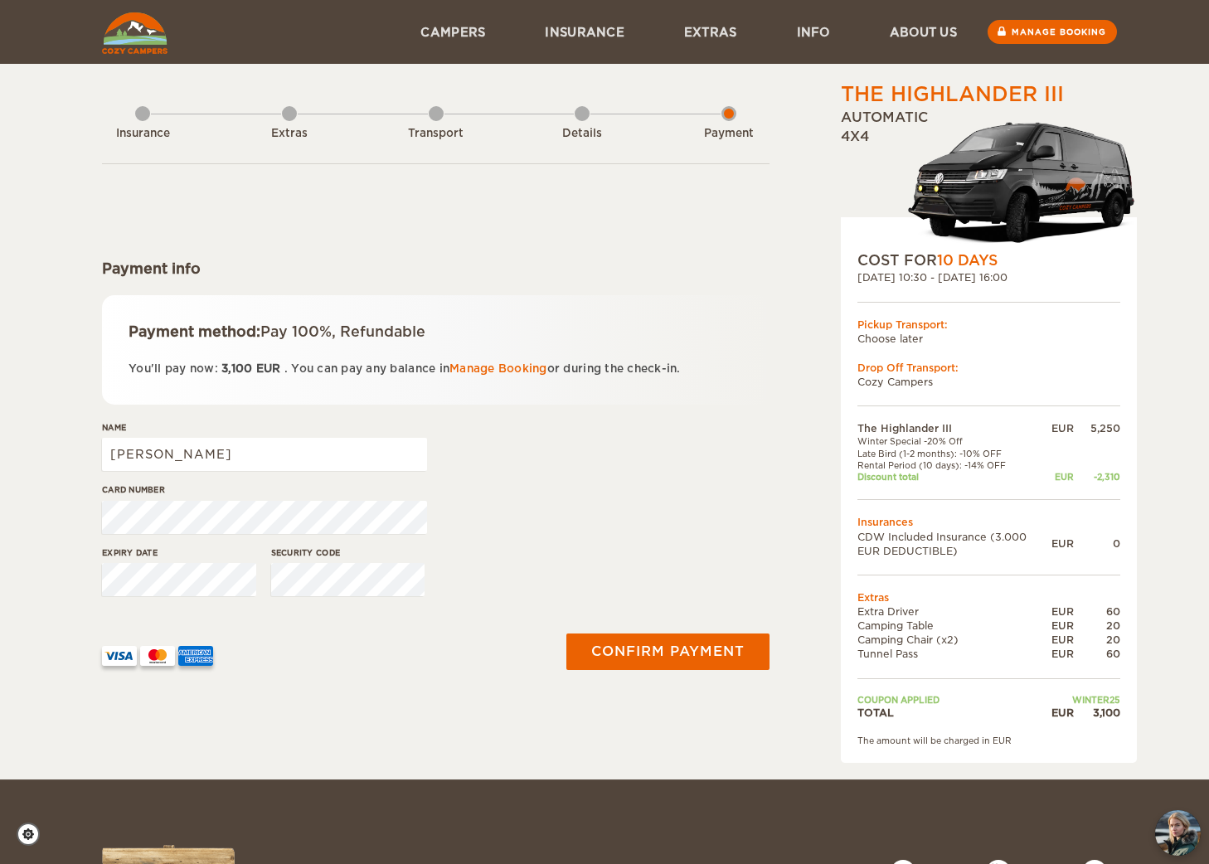
click at [706, 649] on button "Confirm payment" at bounding box center [667, 651] width 209 height 37
click at [623, 382] on div "Payment method: Pay 100%, Refundable You'll pay now: 3,100 EUR . You can pay an…" at bounding box center [435, 349] width 667 height 109
click at [208, 536] on div "Card number" at bounding box center [264, 514] width 325 height 62
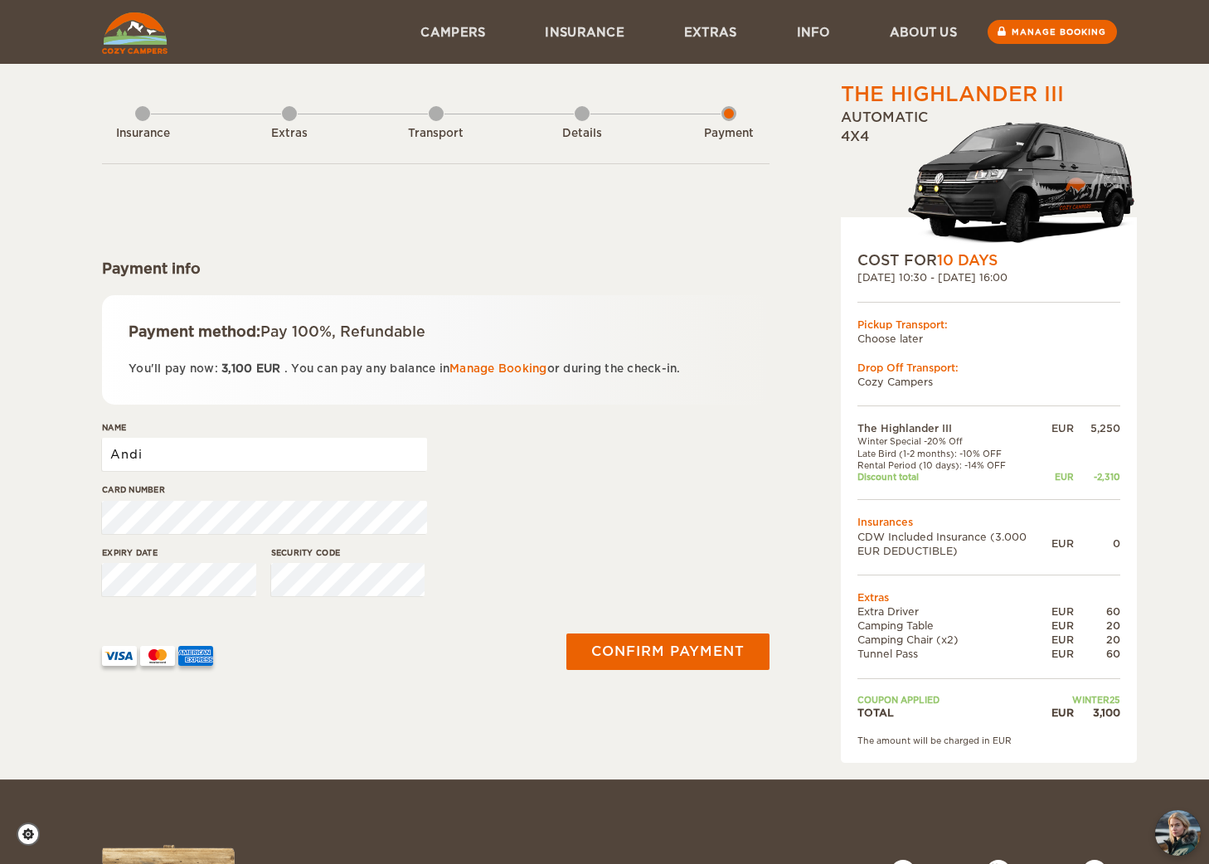
click at [181, 454] on input "Andi" at bounding box center [264, 454] width 325 height 33
type input "Andi Gashi"
click at [643, 661] on button "Confirm payment" at bounding box center [667, 651] width 209 height 37
click at [260, 453] on input "Andi Gashi" at bounding box center [264, 454] width 325 height 33
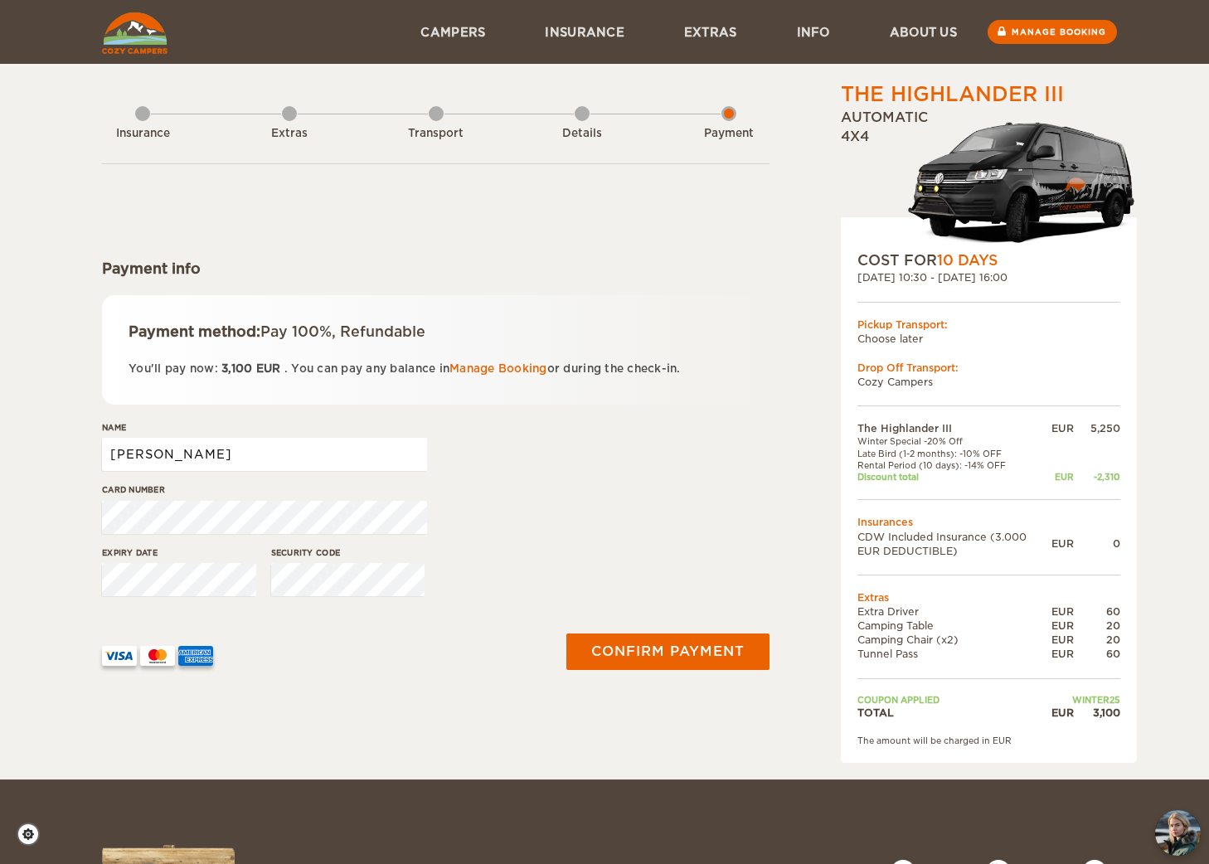
type input "Sarah Staehelin"
click at [565, 473] on div "Name Sarah Staehelin" at bounding box center [435, 452] width 667 height 62
click at [556, 558] on div "Expiry date Security code" at bounding box center [435, 577] width 667 height 62
click at [620, 662] on button "Confirm payment" at bounding box center [667, 651] width 209 height 37
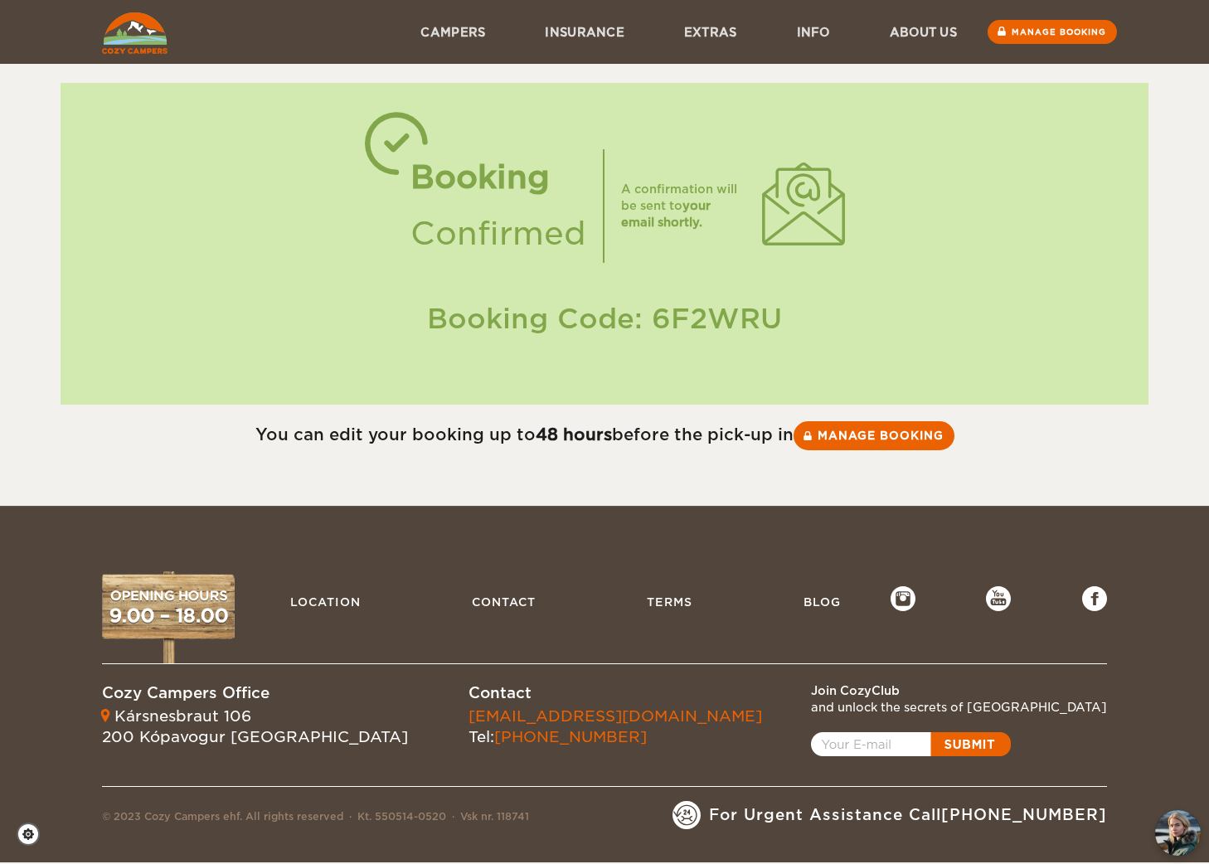
click at [732, 328] on div "Booking Code: 6F2WRU" at bounding box center [604, 318] width 1055 height 39
copy div "6F2WRU"
click at [849, 432] on link "Manage booking" at bounding box center [874, 435] width 166 height 30
